Goal: Task Accomplishment & Management: Use online tool/utility

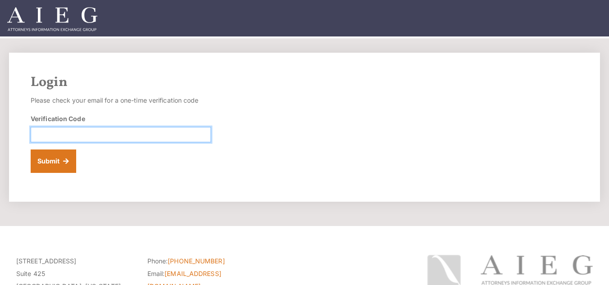
click at [82, 141] on input "Verification Code" at bounding box center [121, 134] width 180 height 15
paste input "010151"
type input "010151"
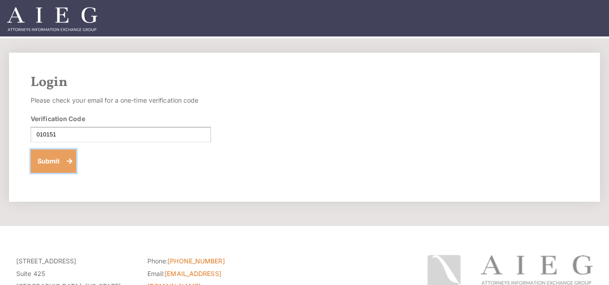
click at [39, 153] on button "Submit" at bounding box center [53, 161] width 45 height 23
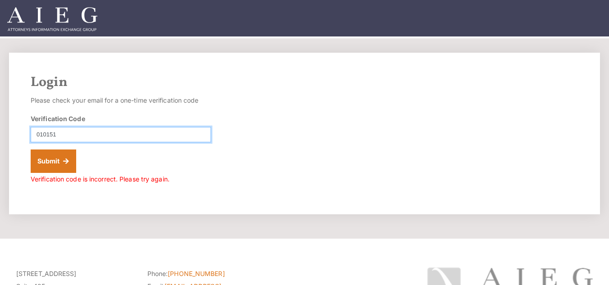
click at [37, 134] on input "010151" at bounding box center [121, 134] width 180 height 15
drag, startPoint x: 69, startPoint y: 133, endPoint x: 2, endPoint y: 128, distance: 66.8
click at [2, 128] on div "Login Please check your email for a one-time verification code Verification Cod…" at bounding box center [304, 134] width 609 height 162
type input "010151"
click at [31, 150] on button "Submit" at bounding box center [53, 161] width 45 height 23
